Goal: Task Accomplishment & Management: Use online tool/utility

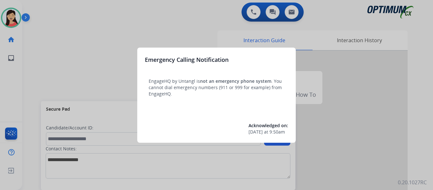
click at [51, 46] on div at bounding box center [216, 95] width 433 height 190
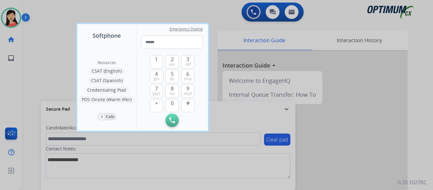
click at [48, 48] on div at bounding box center [216, 95] width 433 height 190
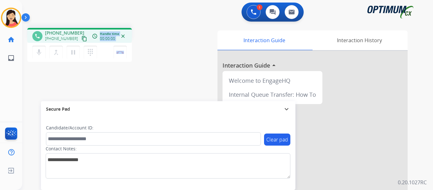
click at [78, 42] on div "phone [PHONE_NUMBER] [PHONE_NUMBER] content_copy access_time Call metrics Queue…" at bounding box center [79, 46] width 105 height 36
click at [81, 41] on mat-icon "content_copy" at bounding box center [84, 39] width 6 height 6
click at [116, 52] on button "Disconnect" at bounding box center [119, 52] width 13 height 13
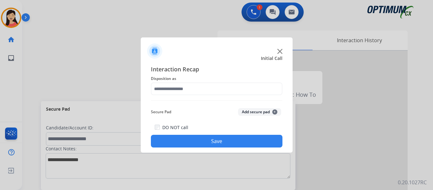
click at [265, 109] on button "Add secure pad +" at bounding box center [259, 112] width 43 height 8
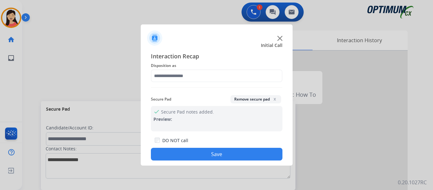
click at [231, 97] on button "Remove secure pad x" at bounding box center [255, 99] width 51 height 8
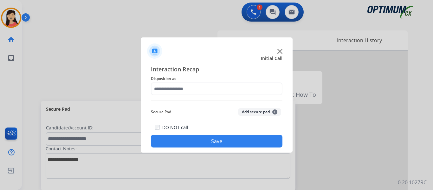
click at [215, 62] on div "Interaction Recap Disposition as Secure Pad Add secure pad + DO NOT call Save" at bounding box center [217, 106] width 152 height 93
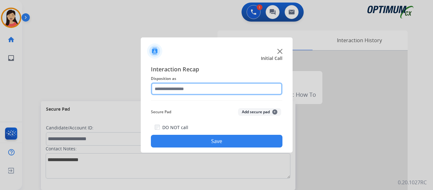
click at [184, 87] on input "text" at bounding box center [217, 88] width 132 height 13
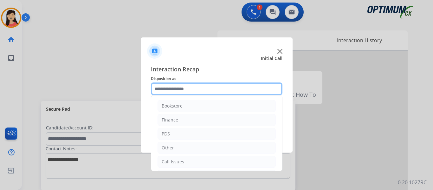
scroll to position [43, 0]
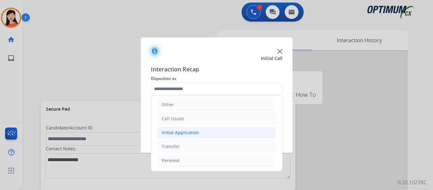
click at [204, 131] on li "Initial Application" at bounding box center [217, 132] width 118 height 12
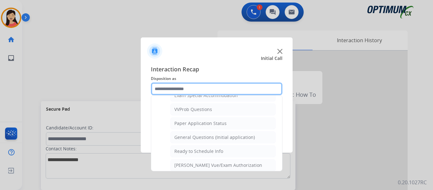
scroll to position [360, 0]
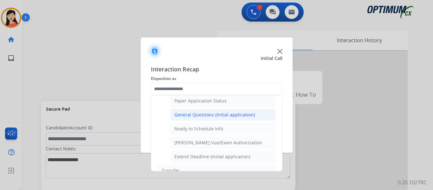
click at [216, 116] on div "General Questions (Initial application)" at bounding box center [214, 115] width 81 height 6
type input "**********"
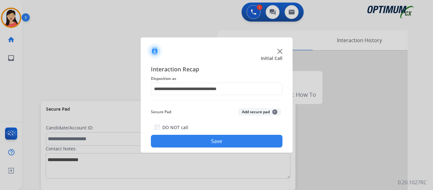
click at [225, 141] on button "Save" at bounding box center [217, 141] width 132 height 13
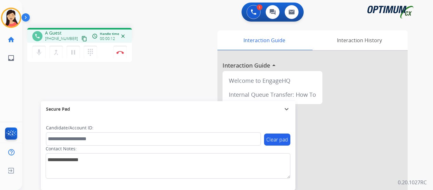
click at [81, 39] on mat-icon "content_copy" at bounding box center [84, 39] width 6 height 6
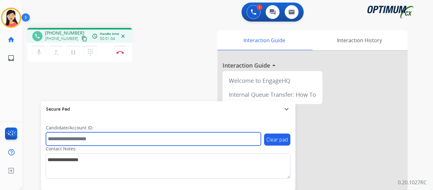
click at [106, 137] on input "text" at bounding box center [153, 138] width 215 height 13
paste input "*******"
type input "*******"
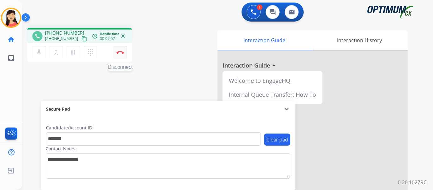
click at [118, 52] on img at bounding box center [120, 52] width 8 height 3
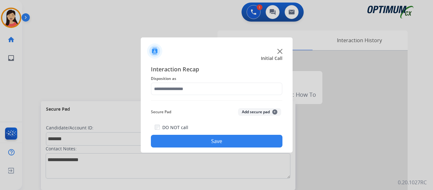
click at [251, 112] on button "Add secure pad +" at bounding box center [259, 112] width 43 height 8
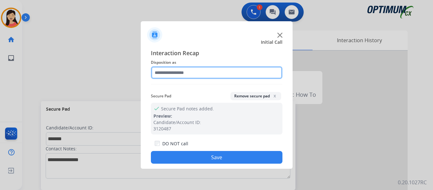
click at [194, 76] on input "text" at bounding box center [217, 72] width 132 height 13
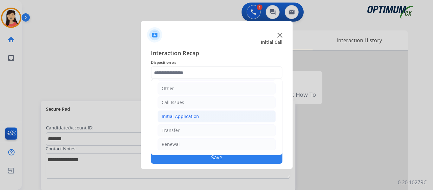
click at [181, 115] on div "Initial Application" at bounding box center [180, 116] width 37 height 6
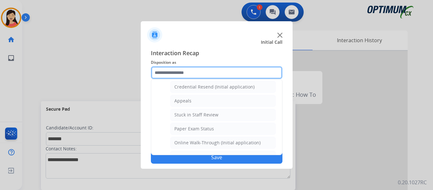
scroll to position [75, 0]
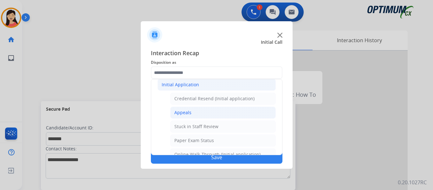
click at [192, 114] on li "Appeals" at bounding box center [223, 113] width 106 height 12
type input "*******"
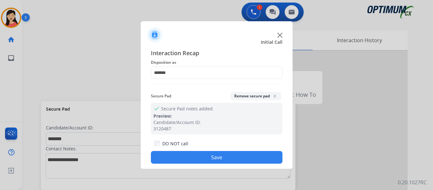
click at [216, 154] on button "Save" at bounding box center [217, 157] width 132 height 13
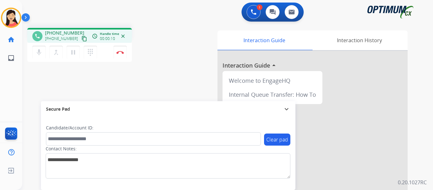
drag, startPoint x: 79, startPoint y: 37, endPoint x: 111, endPoint y: 54, distance: 36.2
click at [81, 37] on mat-icon "content_copy" at bounding box center [84, 39] width 6 height 6
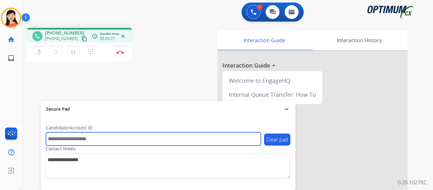
click at [138, 140] on input "text" at bounding box center [153, 138] width 215 height 13
paste input "*******"
type input "*******"
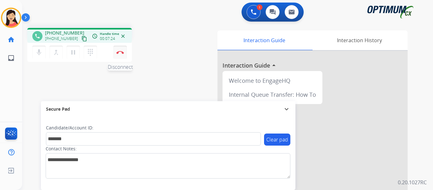
click at [120, 51] on img at bounding box center [120, 52] width 8 height 3
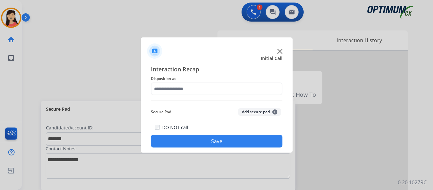
click at [268, 109] on button "Add secure pad +" at bounding box center [259, 112] width 43 height 8
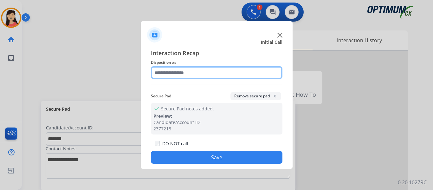
click at [209, 74] on input "text" at bounding box center [217, 72] width 132 height 13
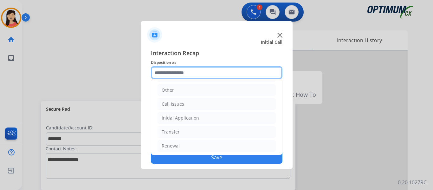
scroll to position [43, 0]
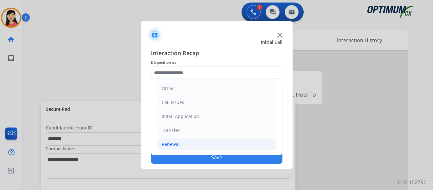
click at [185, 144] on li "Renewal" at bounding box center [217, 144] width 118 height 12
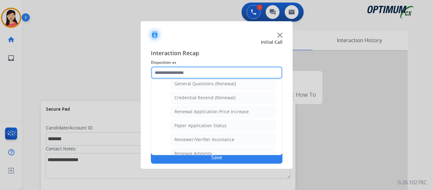
scroll to position [245, 0]
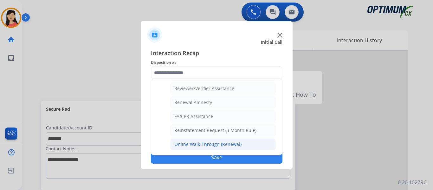
click at [210, 145] on div "Online Walk-Through (Renewal)" at bounding box center [207, 144] width 67 height 6
type input "**********"
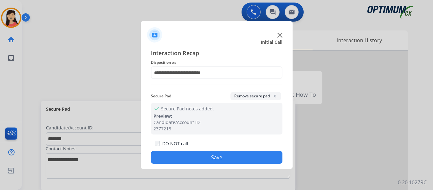
click at [220, 155] on button "Save" at bounding box center [217, 157] width 132 height 13
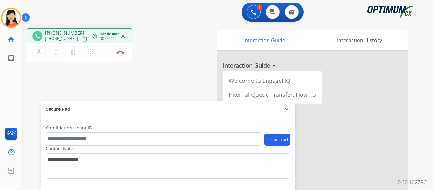
click at [81, 40] on mat-icon "content_copy" at bounding box center [84, 39] width 6 height 6
click at [238, 124] on div "Clear pad Candidate/Account ID: Contact Notes:" at bounding box center [168, 153] width 255 height 73
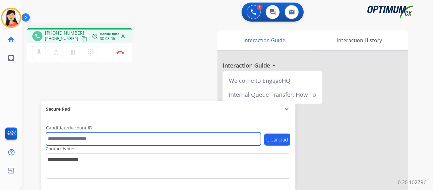
click at [132, 134] on input "text" at bounding box center [153, 138] width 215 height 13
paste input "*******"
type input "*******"
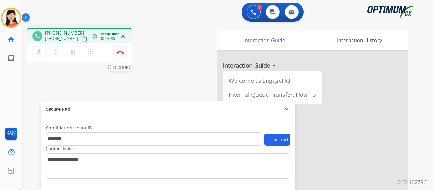
click at [123, 52] on img at bounding box center [120, 52] width 8 height 3
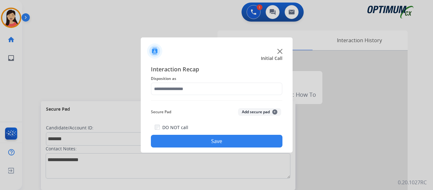
click at [259, 109] on button "Add secure pad +" at bounding box center [259, 112] width 43 height 8
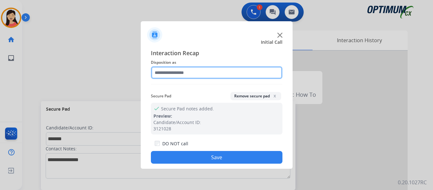
click at [211, 77] on input "text" at bounding box center [217, 72] width 132 height 13
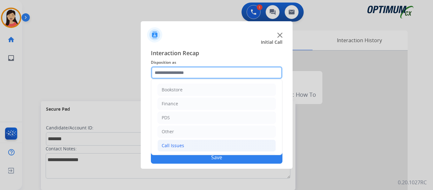
scroll to position [43, 0]
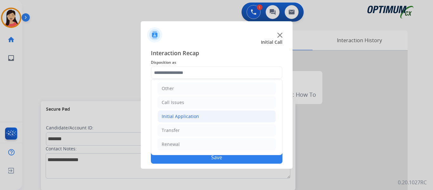
click at [183, 120] on li "Initial Application" at bounding box center [217, 116] width 118 height 12
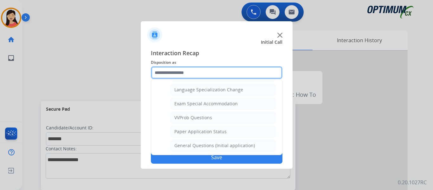
scroll to position [328, 0]
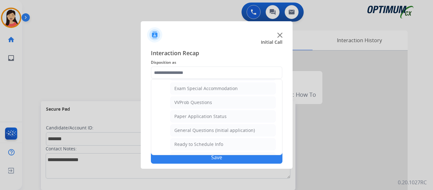
drag, startPoint x: 200, startPoint y: 128, endPoint x: 206, endPoint y: 131, distance: 6.7
click at [201, 128] on div "General Questions (Initial application)" at bounding box center [214, 130] width 81 height 6
type input "**********"
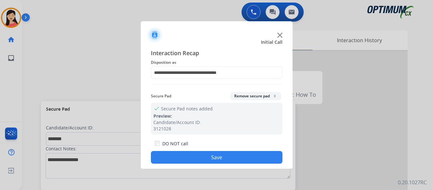
click at [225, 158] on button "Save" at bounding box center [217, 157] width 132 height 13
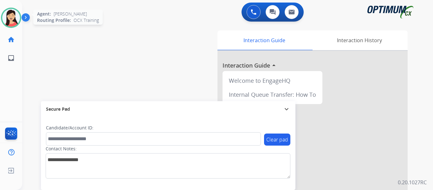
click at [14, 13] on img at bounding box center [11, 18] width 18 height 18
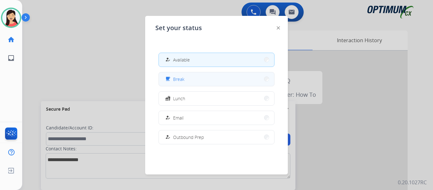
click at [179, 79] on span "Break" at bounding box center [178, 79] width 11 height 7
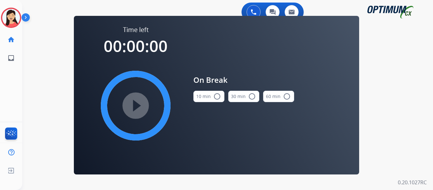
click at [199, 96] on button "10 min radio_button_unchecked" at bounding box center [208, 96] width 31 height 11
click at [136, 107] on mat-icon "play_circle_filled" at bounding box center [136, 106] width 8 height 8
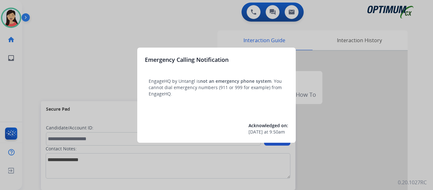
click at [46, 33] on div at bounding box center [216, 95] width 433 height 190
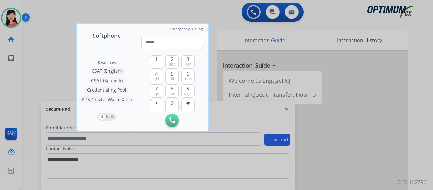
click at [46, 33] on div at bounding box center [216, 95] width 433 height 190
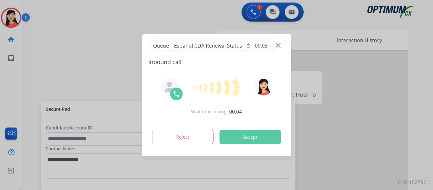
click at [261, 138] on button "Accept" at bounding box center [250, 137] width 61 height 15
click at [242, 138] on button "Accept" at bounding box center [250, 137] width 61 height 15
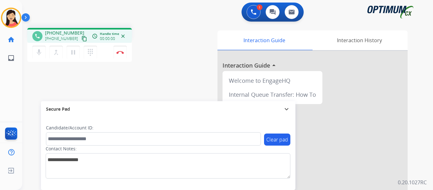
click at [81, 39] on mat-icon "content_copy" at bounding box center [84, 39] width 6 height 6
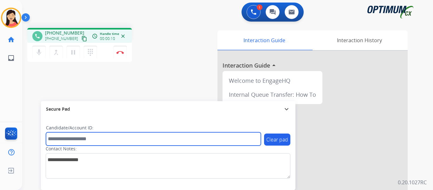
click at [152, 137] on input "text" at bounding box center [153, 138] width 215 height 13
paste input "*******"
type input "*******"
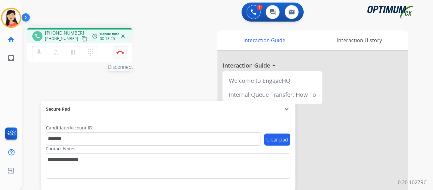
click at [117, 53] on img at bounding box center [120, 52] width 8 height 3
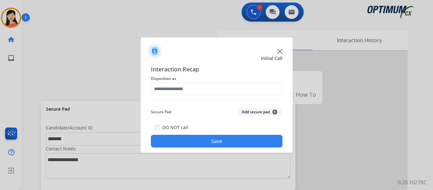
click at [265, 113] on button "Add secure pad +" at bounding box center [259, 112] width 43 height 8
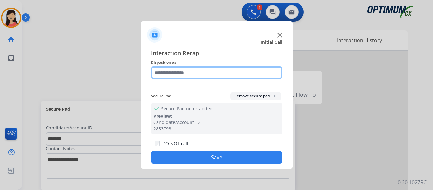
click at [186, 69] on input "text" at bounding box center [217, 72] width 132 height 13
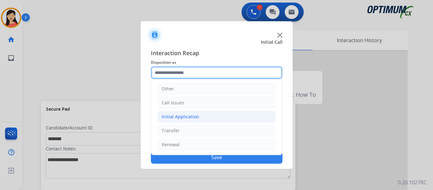
scroll to position [43, 0]
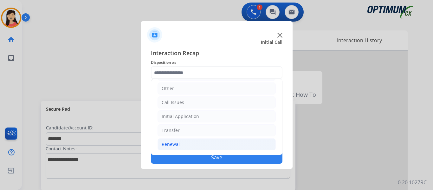
click at [179, 142] on li "Renewal" at bounding box center [217, 144] width 118 height 12
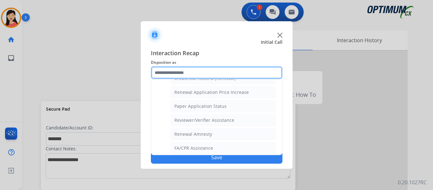
scroll to position [181, 0]
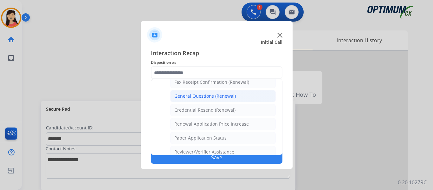
click at [230, 91] on li "General Questions (Renewal)" at bounding box center [223, 96] width 106 height 12
type input "**********"
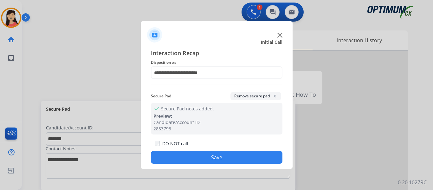
click at [240, 155] on button "Save" at bounding box center [217, 157] width 132 height 13
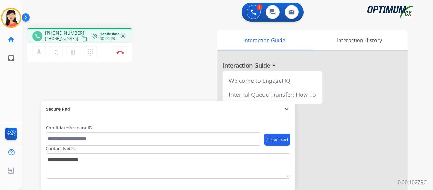
drag, startPoint x: 76, startPoint y: 40, endPoint x: 72, endPoint y: 39, distance: 4.1
click at [81, 39] on mat-icon "content_copy" at bounding box center [84, 39] width 6 height 6
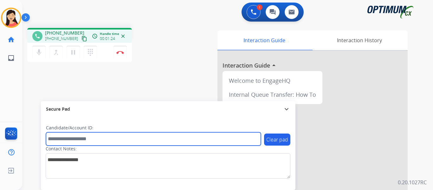
click at [133, 140] on input "text" at bounding box center [153, 138] width 215 height 13
paste input "*******"
type input "*******"
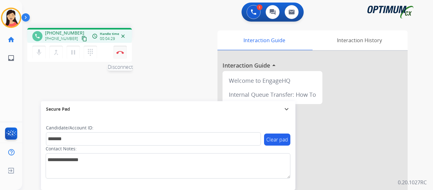
click at [120, 50] on button "Disconnect" at bounding box center [119, 52] width 13 height 13
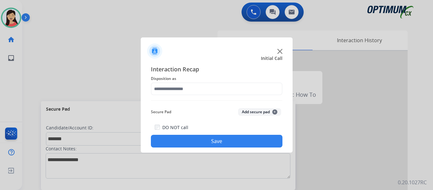
click at [254, 114] on button "Add secure pad +" at bounding box center [259, 112] width 43 height 8
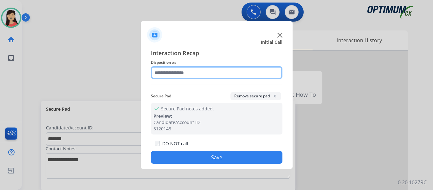
click at [188, 77] on input "text" at bounding box center [217, 72] width 132 height 13
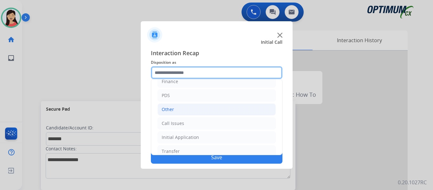
scroll to position [43, 0]
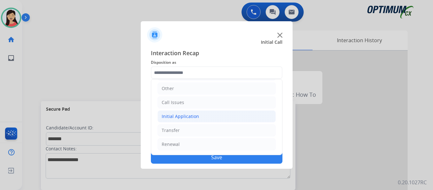
click at [183, 115] on div "Initial Application" at bounding box center [180, 116] width 37 height 6
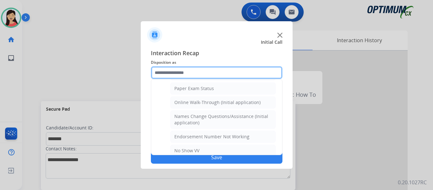
scroll to position [328, 0]
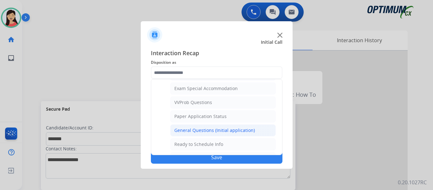
click at [219, 129] on div "General Questions (Initial application)" at bounding box center [214, 130] width 81 height 6
type input "**********"
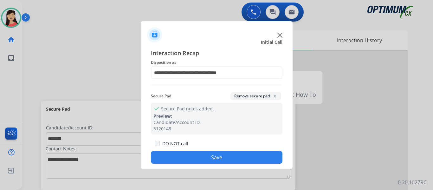
click at [252, 157] on button "Save" at bounding box center [217, 157] width 132 height 13
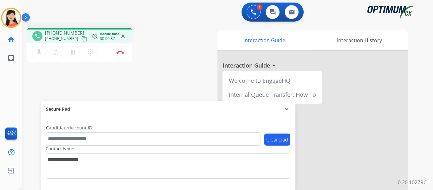
drag, startPoint x: 78, startPoint y: 39, endPoint x: 113, endPoint y: 49, distance: 36.7
click at [81, 39] on mat-icon "content_copy" at bounding box center [84, 39] width 6 height 6
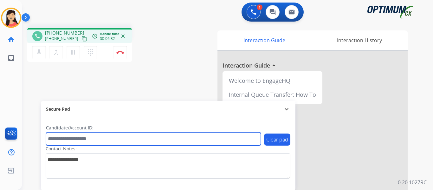
click at [126, 140] on input "text" at bounding box center [153, 138] width 215 height 13
paste input "*******"
type input "*******"
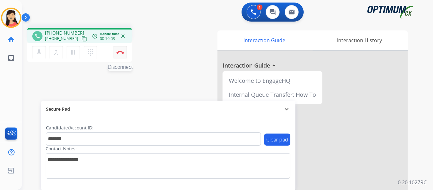
click at [118, 49] on button "Disconnect" at bounding box center [119, 52] width 13 height 13
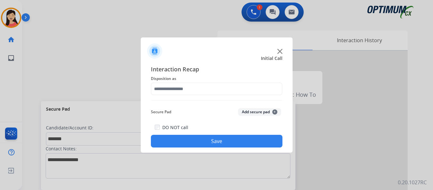
click at [262, 110] on button "Add secure pad +" at bounding box center [259, 112] width 43 height 8
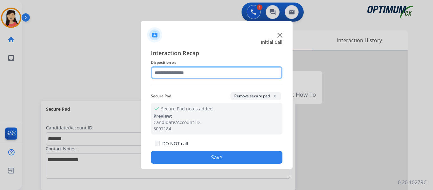
click at [204, 77] on input "text" at bounding box center [217, 72] width 132 height 13
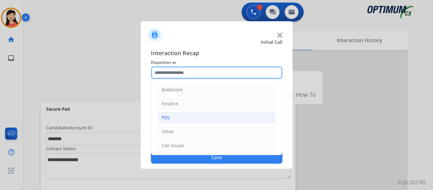
scroll to position [43, 0]
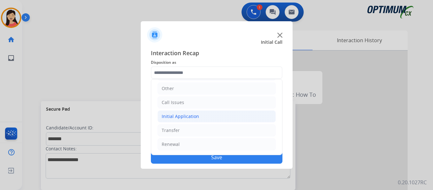
click at [198, 118] on li "Initial Application" at bounding box center [217, 116] width 118 height 12
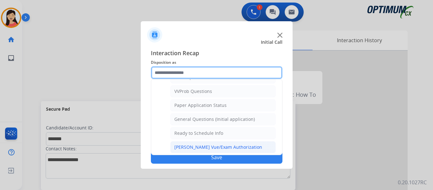
scroll to position [328, 0]
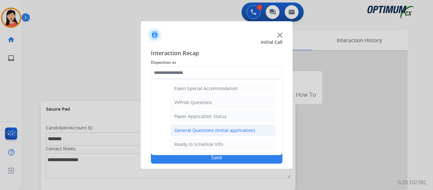
click at [212, 131] on div "General Questions (Initial application)" at bounding box center [214, 130] width 81 height 6
type input "**********"
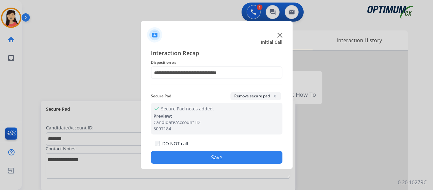
click at [228, 155] on button "Save" at bounding box center [217, 157] width 132 height 13
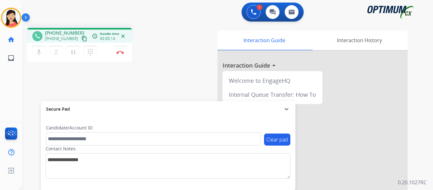
click at [81, 38] on div "phone +16146804344 +16146804344 content_copy access_time Call metrics Queue 00:…" at bounding box center [79, 36] width 94 height 6
click at [81, 39] on mat-icon "content_copy" at bounding box center [84, 39] width 6 height 6
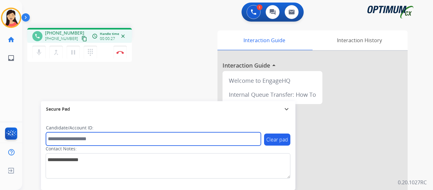
click at [145, 136] on input "text" at bounding box center [153, 138] width 215 height 13
paste input "*******"
type input "*******"
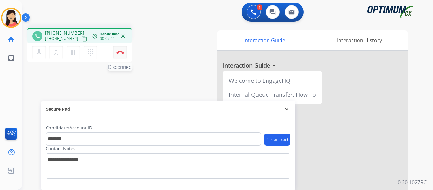
click at [119, 53] on img at bounding box center [120, 52] width 8 height 3
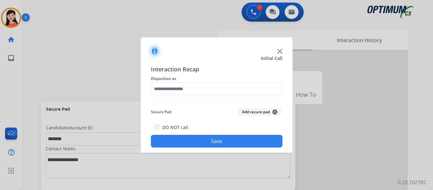
click at [251, 111] on button "Add secure pad +" at bounding box center [259, 112] width 43 height 8
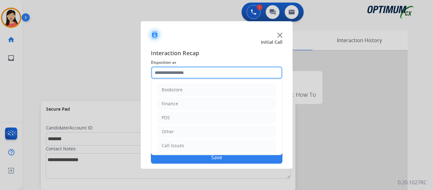
click at [205, 75] on input "text" at bounding box center [217, 72] width 132 height 13
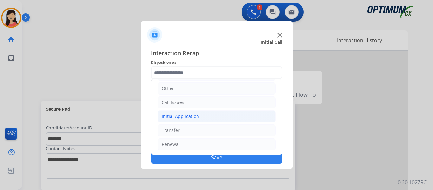
click at [182, 116] on div "Initial Application" at bounding box center [180, 116] width 37 height 6
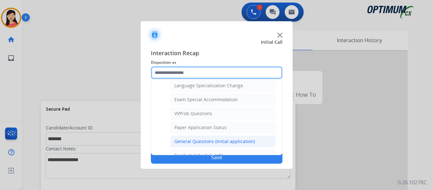
scroll to position [328, 0]
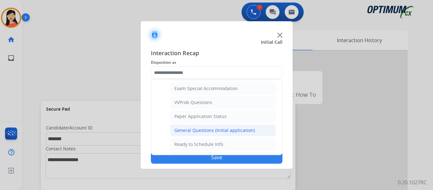
click at [207, 130] on div "General Questions (Initial application)" at bounding box center [214, 130] width 81 height 6
type input "**********"
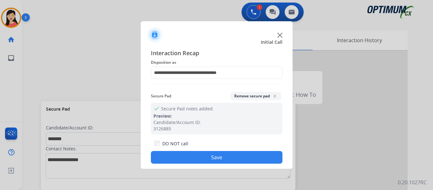
click at [231, 156] on button "Save" at bounding box center [217, 157] width 132 height 13
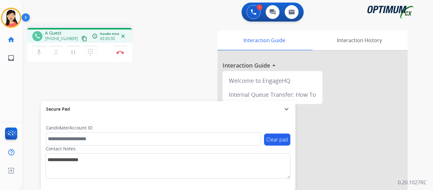
click at [81, 36] on button "content_copy" at bounding box center [85, 39] width 8 height 8
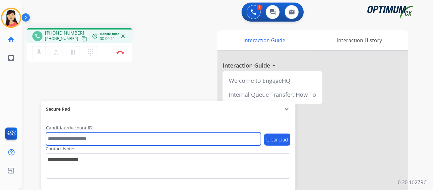
click at [173, 140] on input "text" at bounding box center [153, 138] width 215 height 13
paste input "*******"
type input "*******"
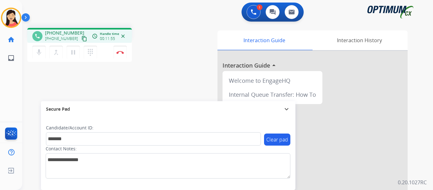
click at [81, 37] on mat-icon "content_copy" at bounding box center [84, 39] width 6 height 6
click at [74, 53] on mat-icon "pause" at bounding box center [73, 52] width 8 height 8
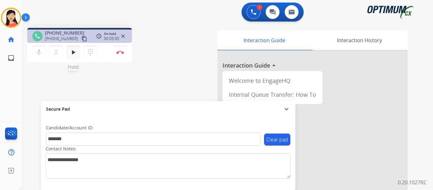
click at [72, 52] on mat-icon "play_arrow" at bounding box center [73, 52] width 8 height 8
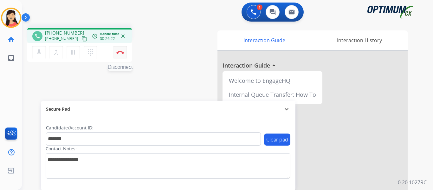
click at [120, 53] on img at bounding box center [120, 52] width 8 height 3
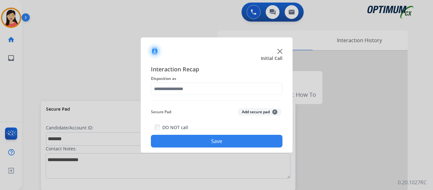
click at [192, 102] on div "Interaction Recap Disposition as Secure Pad Add secure pad + DO NOT call Save" at bounding box center [217, 106] width 132 height 83
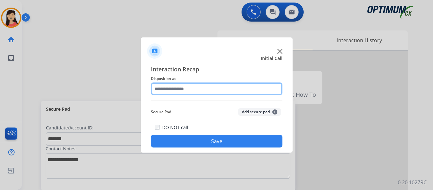
click at [196, 90] on input "text" at bounding box center [217, 88] width 132 height 13
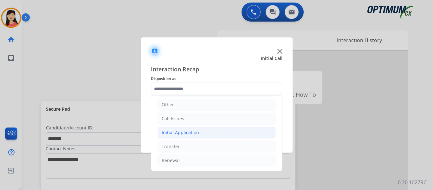
click at [188, 134] on div "Initial Application" at bounding box center [180, 132] width 37 height 6
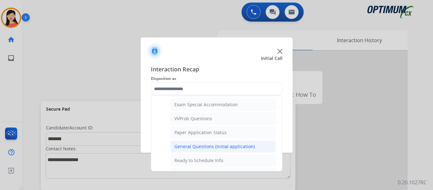
click at [209, 145] on div "General Questions (Initial application)" at bounding box center [214, 146] width 81 height 6
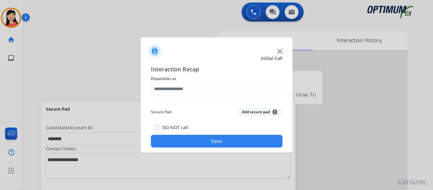
type input "**********"
click at [260, 115] on button "Add secure pad +" at bounding box center [259, 112] width 43 height 8
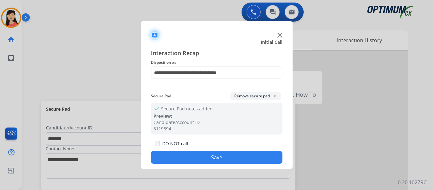
click at [256, 157] on button "Save" at bounding box center [217, 157] width 132 height 13
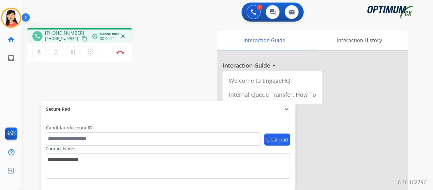
click at [81, 38] on mat-icon "content_copy" at bounding box center [84, 39] width 6 height 6
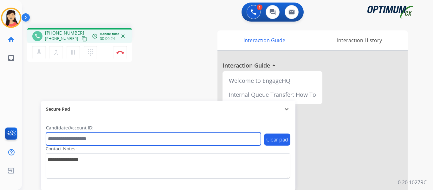
click at [134, 138] on input "text" at bounding box center [153, 138] width 215 height 13
paste input "*******"
type input "*******"
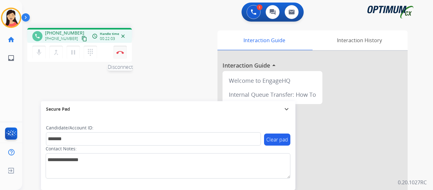
click at [121, 52] on img at bounding box center [120, 52] width 8 height 3
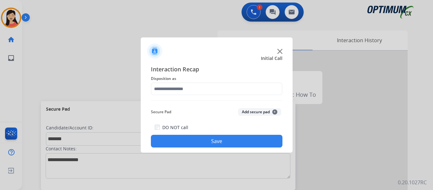
click at [253, 111] on button "Add secure pad +" at bounding box center [259, 112] width 43 height 8
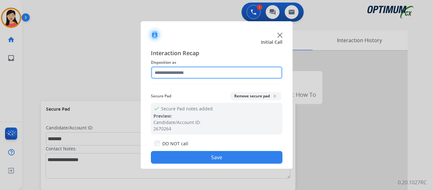
click at [193, 77] on input "text" at bounding box center [217, 72] width 132 height 13
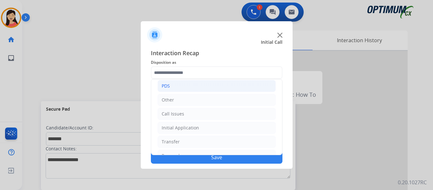
click at [171, 84] on li "PDS" at bounding box center [217, 86] width 118 height 12
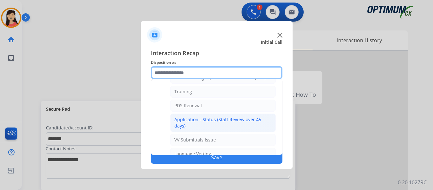
scroll to position [63, 0]
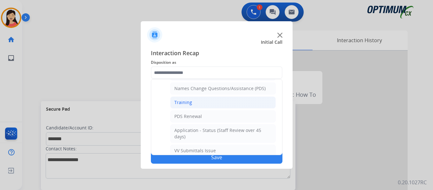
click at [201, 99] on li "Training" at bounding box center [223, 102] width 106 height 12
type input "********"
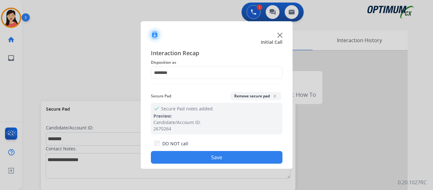
click at [220, 159] on button "Save" at bounding box center [217, 157] width 132 height 13
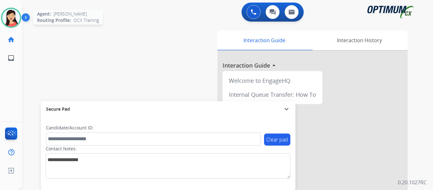
click at [15, 18] on img at bounding box center [11, 18] width 18 height 18
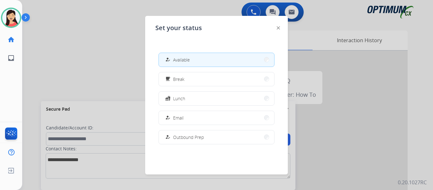
click at [186, 99] on button "fastfood Lunch" at bounding box center [216, 99] width 115 height 14
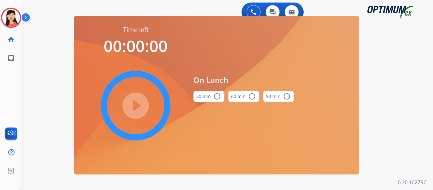
click at [206, 99] on button "30 min radio_button_unchecked" at bounding box center [208, 96] width 31 height 11
click at [138, 107] on mat-icon "play_circle_filled" at bounding box center [136, 106] width 8 height 8
